Goal: Browse casually: Explore the website without a specific task or goal

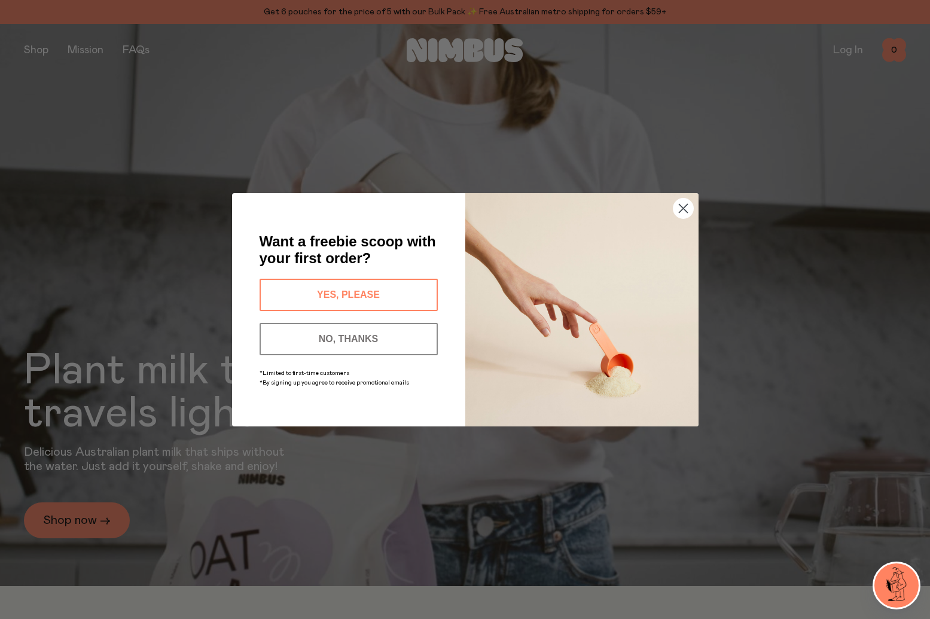
click at [684, 209] on icon "Close dialog" at bounding box center [683, 208] width 8 height 8
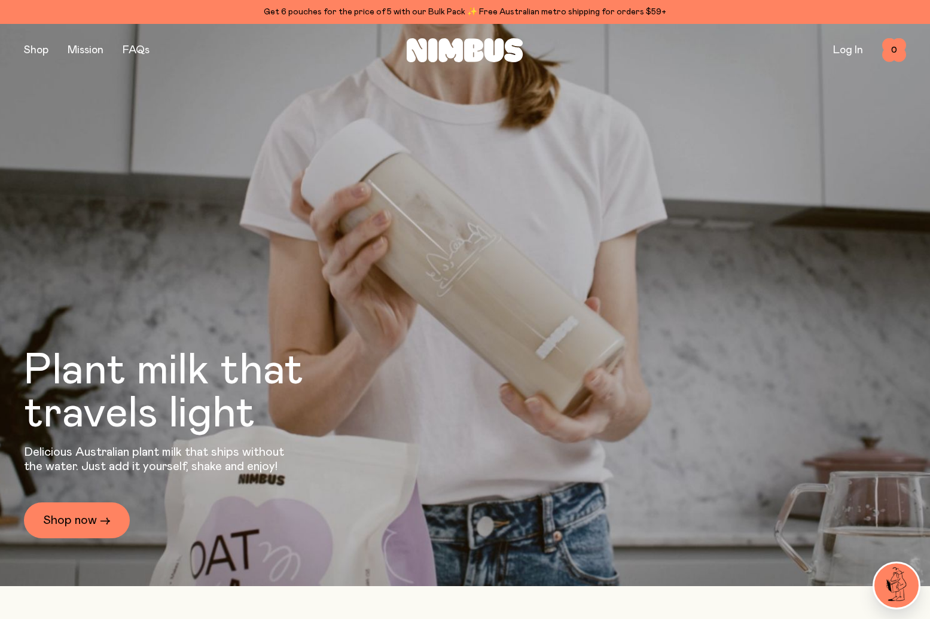
click at [896, 579] on img at bounding box center [896, 585] width 44 height 44
click at [886, 573] on img at bounding box center [896, 585] width 44 height 44
click at [905, 588] on img at bounding box center [896, 585] width 44 height 44
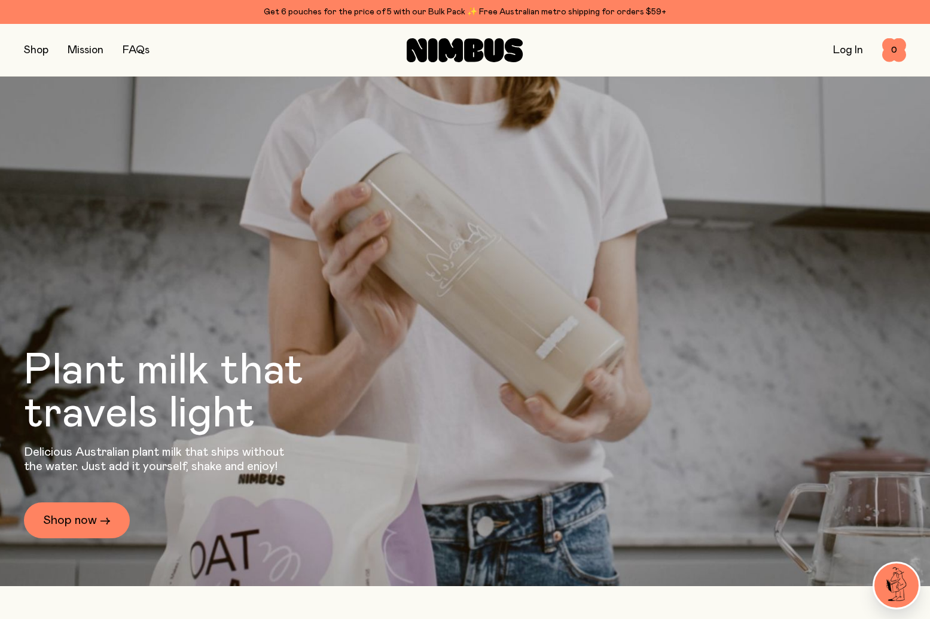
click at [493, 47] on icon at bounding box center [465, 50] width 116 height 24
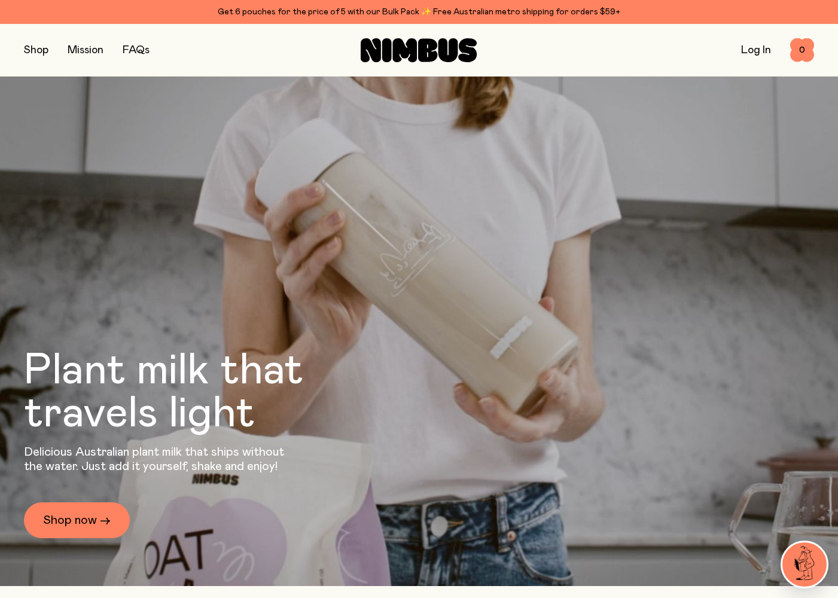
click at [449, 48] on icon at bounding box center [448, 50] width 20 height 24
click at [33, 53] on button "button" at bounding box center [36, 50] width 25 height 17
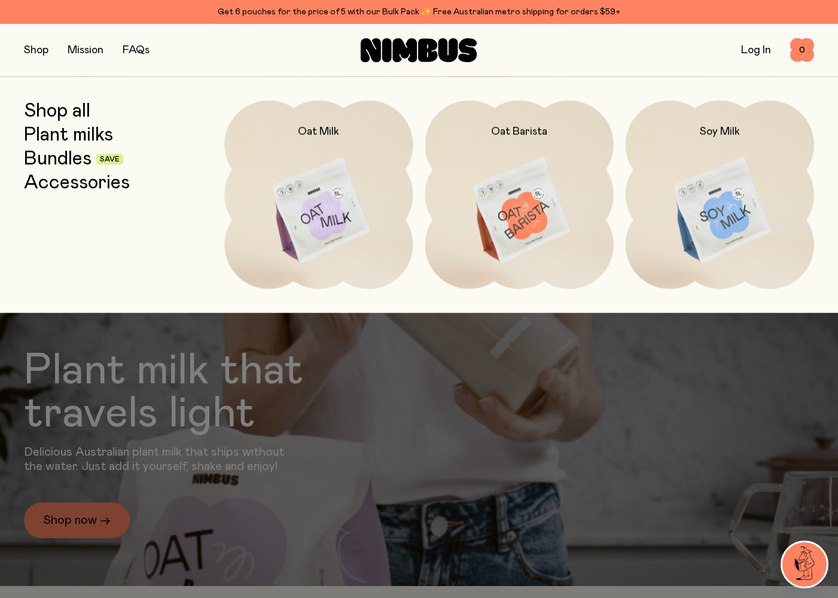
click at [87, 48] on link "Mission" at bounding box center [86, 50] width 36 height 11
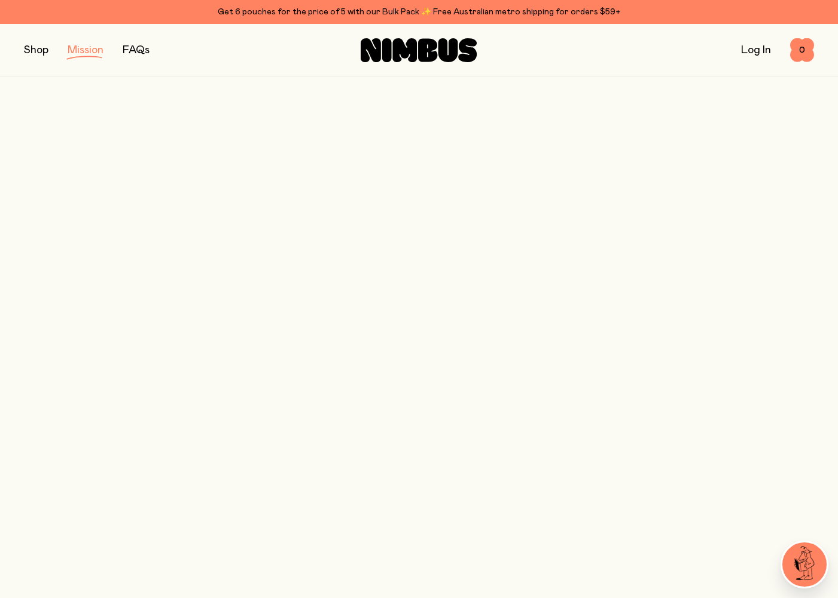
click at [51, 48] on div "Shop Mission FAQs" at bounding box center [155, 50] width 263 height 17
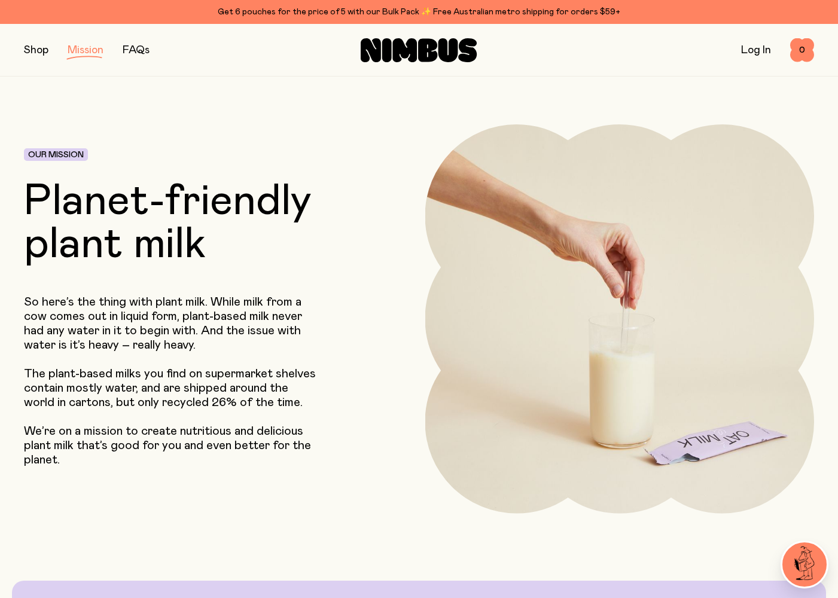
click at [46, 51] on button "button" at bounding box center [36, 50] width 25 height 17
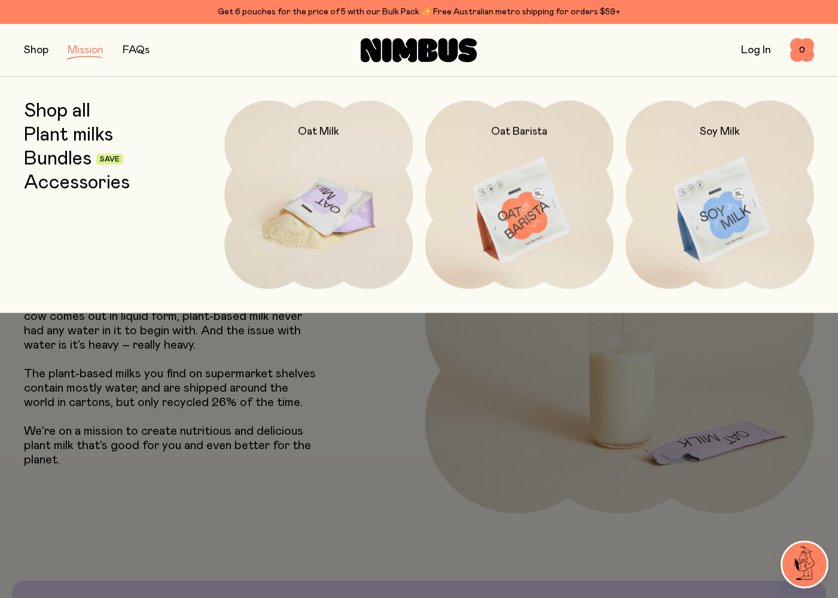
click at [320, 136] on h2 "Oat Milk" at bounding box center [318, 131] width 41 height 14
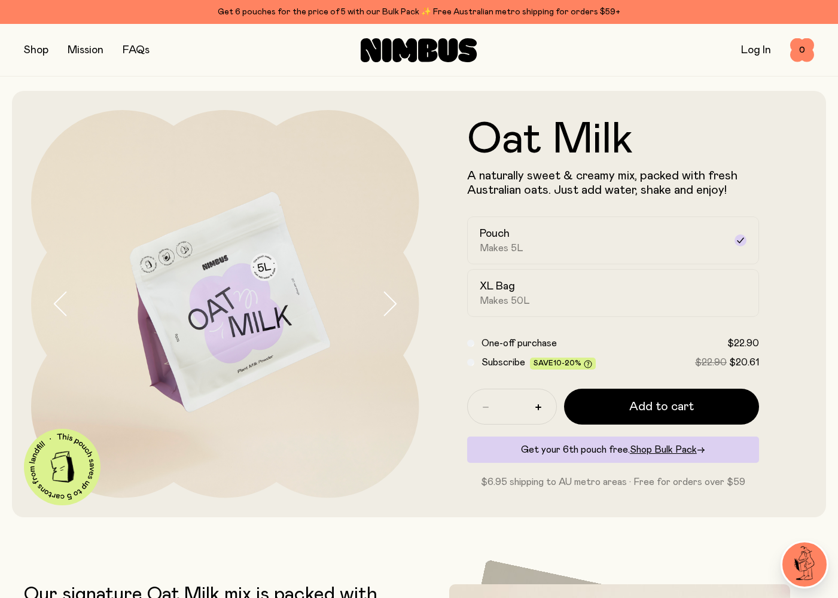
click at [395, 43] on icon at bounding box center [405, 50] width 25 height 24
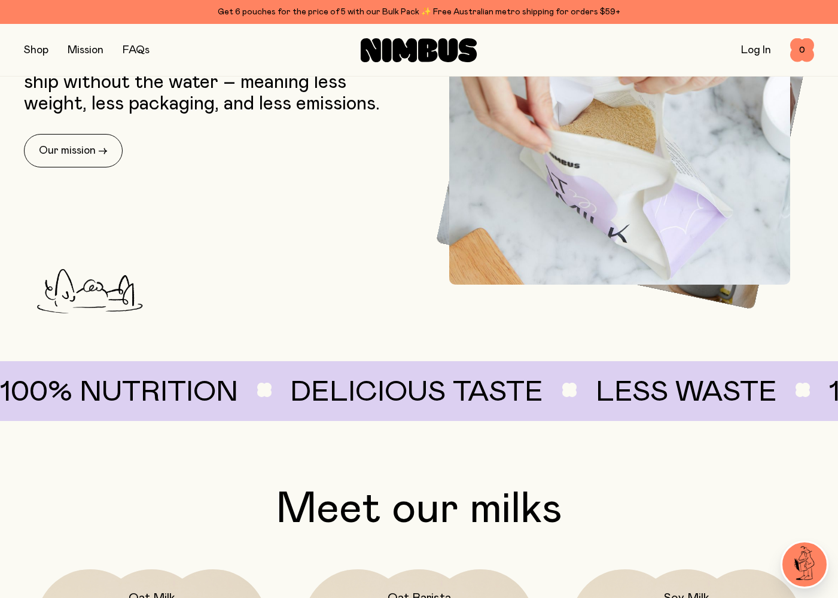
scroll to position [511, 0]
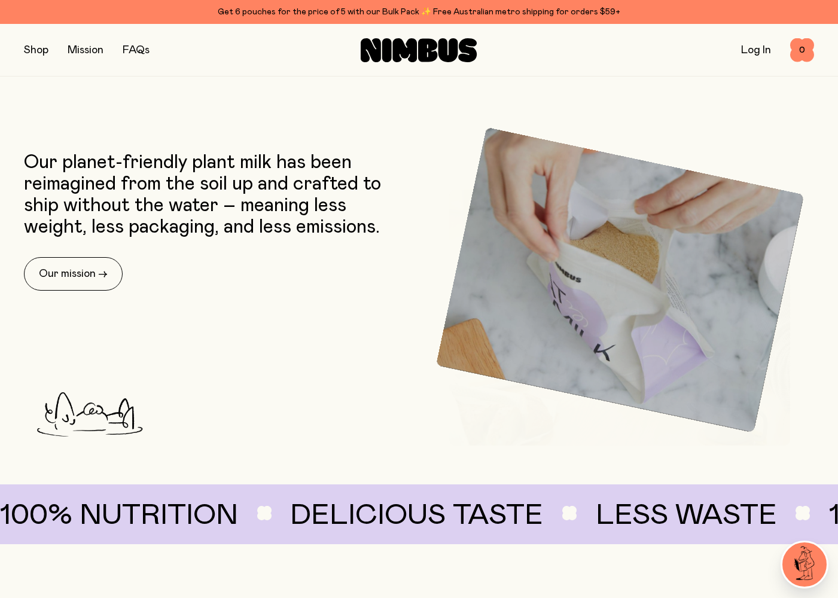
click at [796, 554] on img at bounding box center [804, 564] width 44 height 44
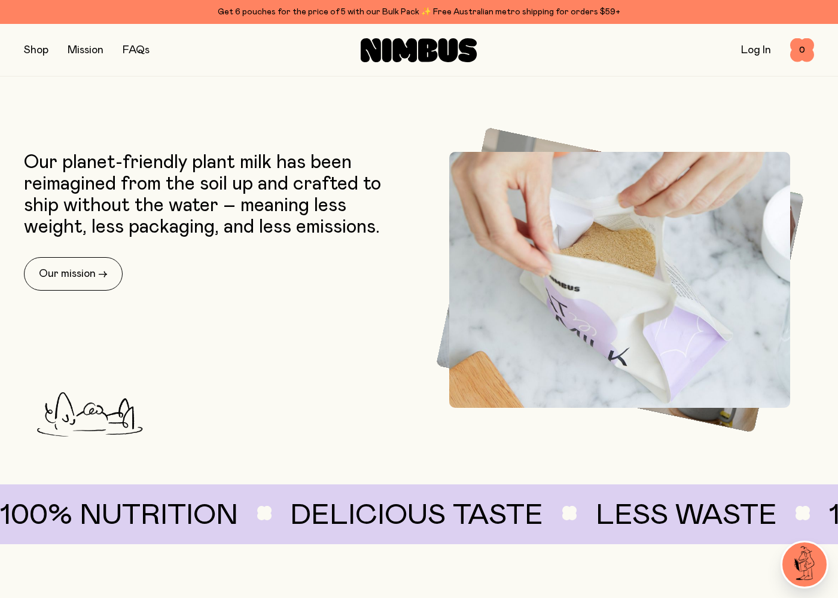
click at [802, 565] on img at bounding box center [804, 564] width 44 height 44
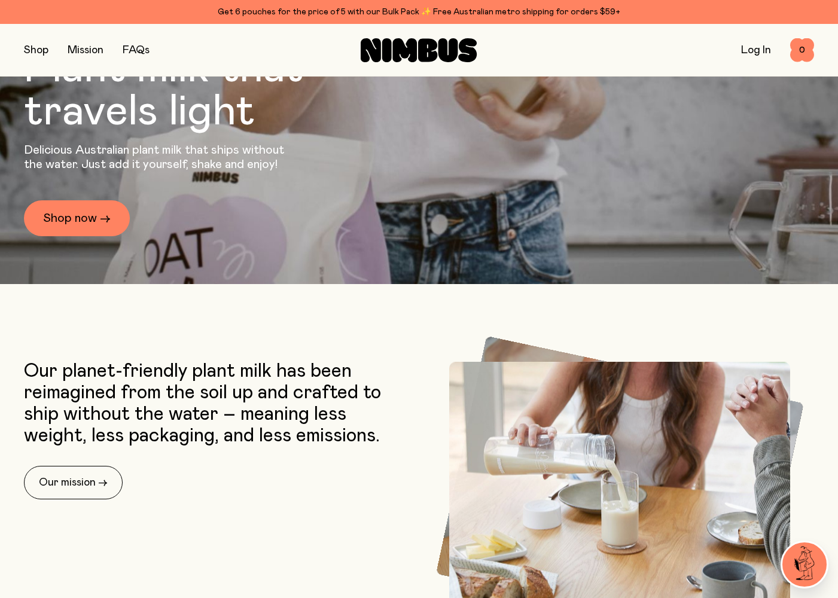
scroll to position [0, 0]
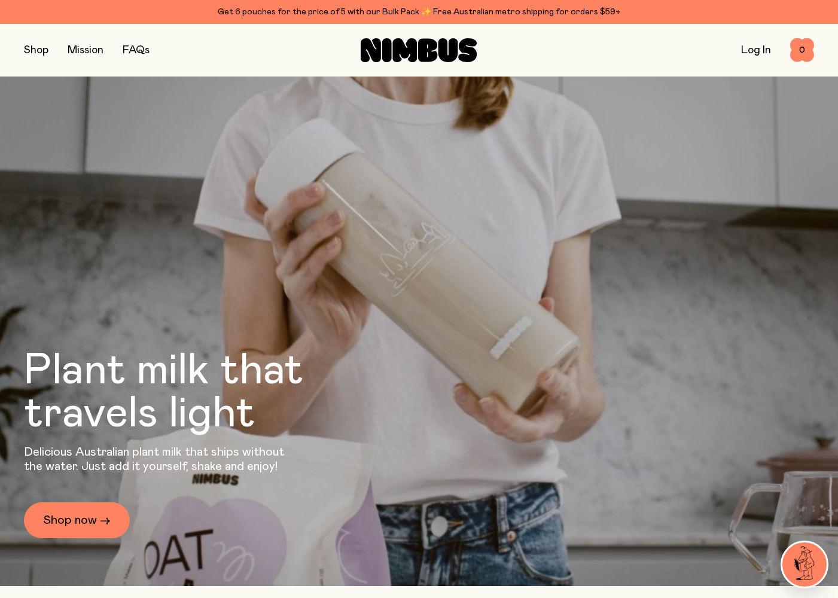
click at [456, 62] on icon at bounding box center [419, 50] width 116 height 24
click at [452, 54] on icon at bounding box center [448, 50] width 20 height 24
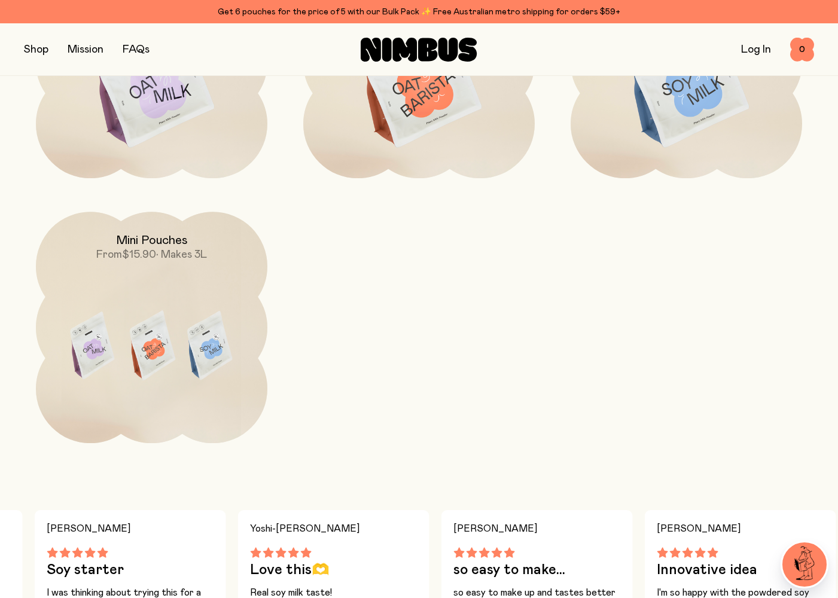
scroll to position [1259, 0]
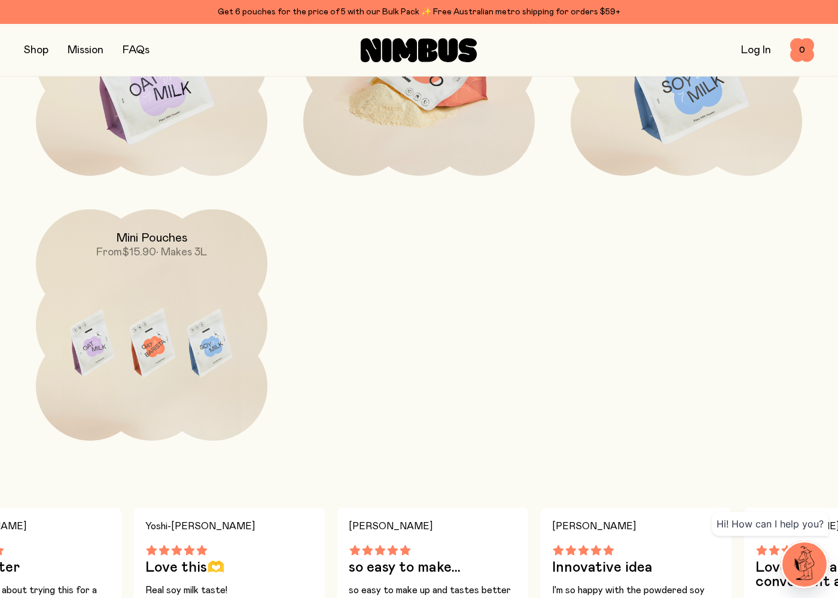
click at [435, 98] on img at bounding box center [418, 80] width 231 height 272
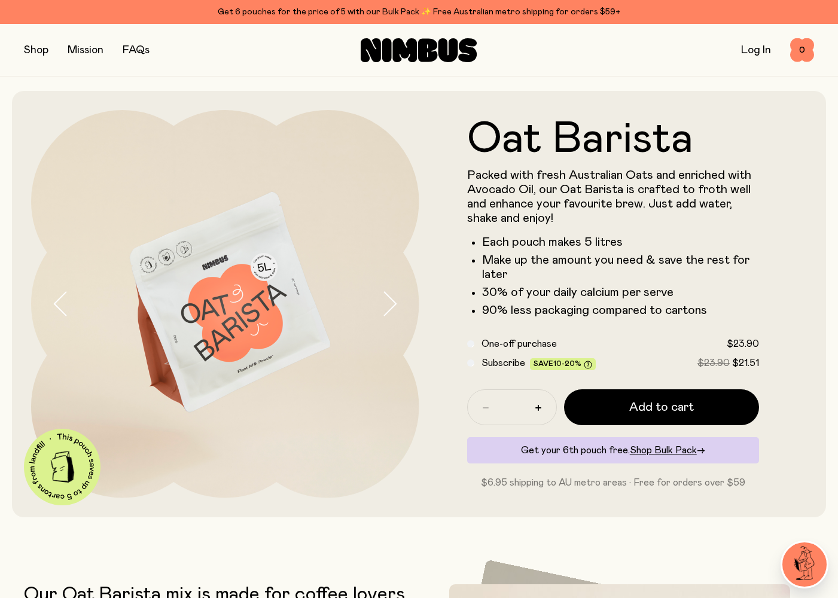
click at [444, 56] on icon at bounding box center [448, 50] width 20 height 24
